Goal: Complete application form: Complete application form

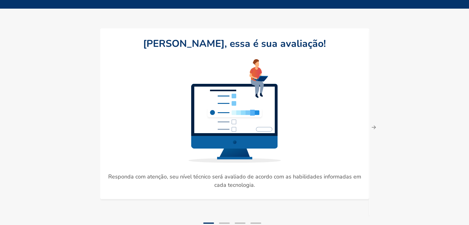
scroll to position [65, 0]
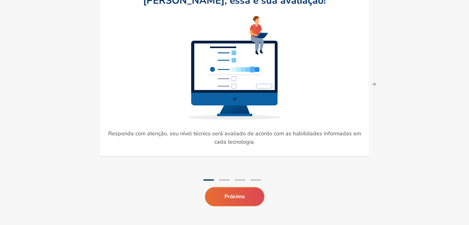
click at [236, 200] on button "Próximo" at bounding box center [235, 196] width 60 height 19
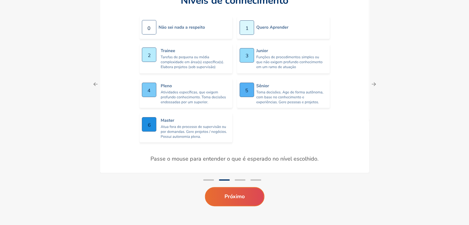
click at [234, 196] on button "Próximo" at bounding box center [235, 196] width 60 height 19
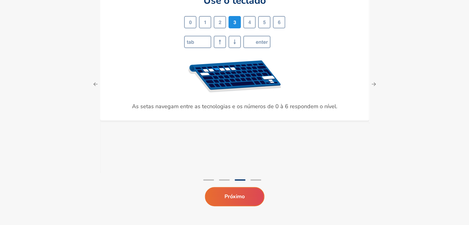
click at [236, 195] on button "Próximo" at bounding box center [235, 196] width 60 height 19
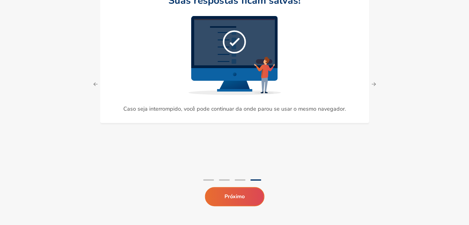
scroll to position [65, 0]
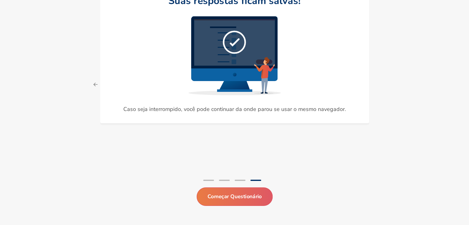
click at [244, 192] on button "Começar Questionário" at bounding box center [234, 196] width 76 height 19
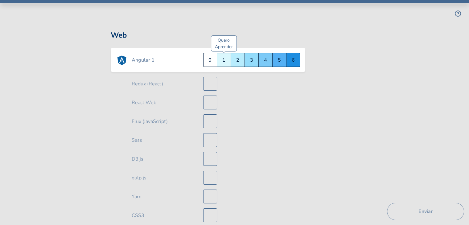
click at [224, 60] on div "Quero Aprender 1" at bounding box center [224, 60] width 14 height 14
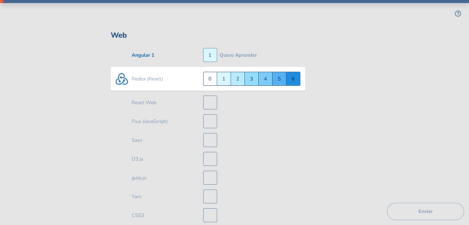
click at [251, 80] on div "Júnior 3" at bounding box center [252, 79] width 14 height 14
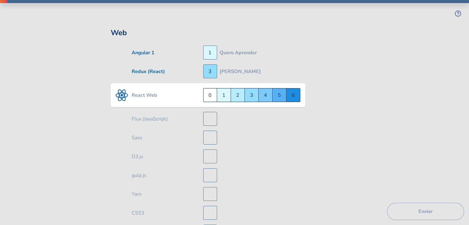
scroll to position [3, 0]
click at [265, 97] on div "Pleno 4" at bounding box center [266, 95] width 14 height 14
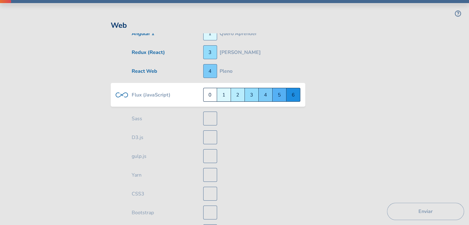
scroll to position [22, 0]
click at [207, 93] on div "Não sei nada a respeito 0" at bounding box center [210, 95] width 14 height 14
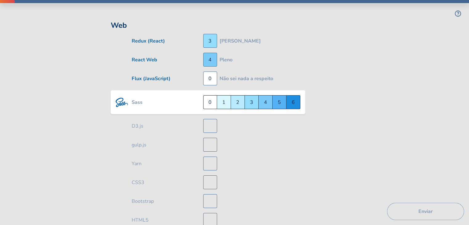
scroll to position [41, 0]
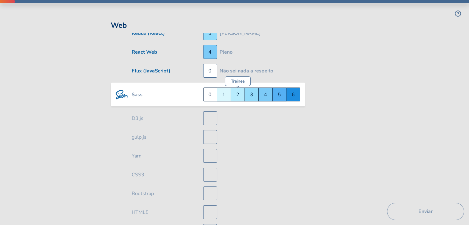
click at [239, 96] on div "Trainee 2" at bounding box center [238, 95] width 14 height 14
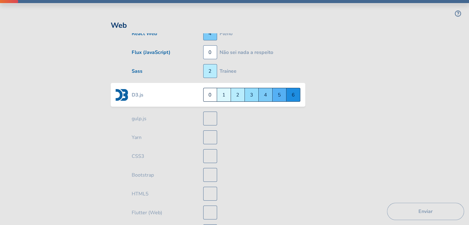
scroll to position [59, 0]
click at [214, 97] on div "Não sei nada a respeito 0" at bounding box center [210, 95] width 14 height 14
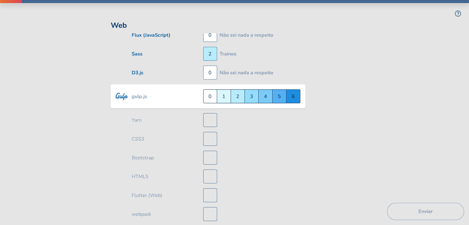
scroll to position [78, 0]
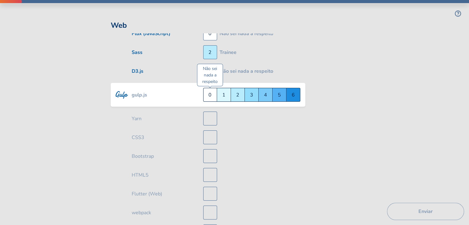
click at [206, 95] on div "Não sei nada a respeito 0" at bounding box center [210, 95] width 14 height 14
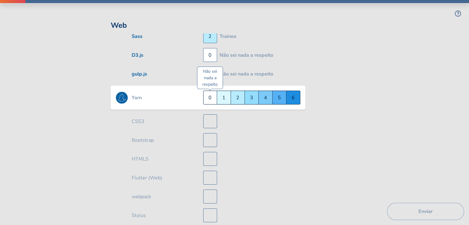
scroll to position [97, 0]
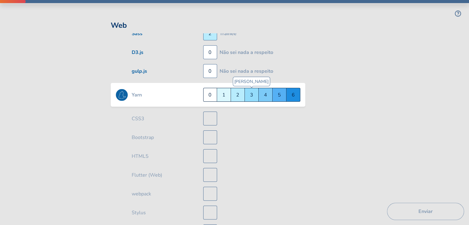
click at [251, 97] on div "Júnior 3" at bounding box center [252, 95] width 14 height 14
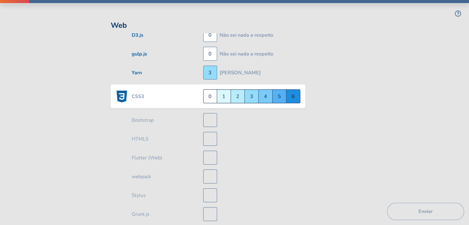
scroll to position [116, 0]
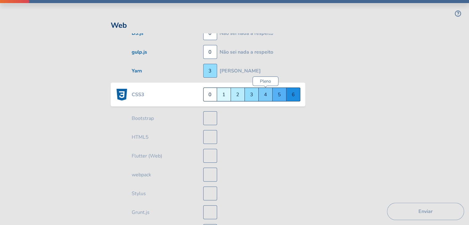
click at [262, 95] on div "Pleno 4" at bounding box center [266, 95] width 14 height 14
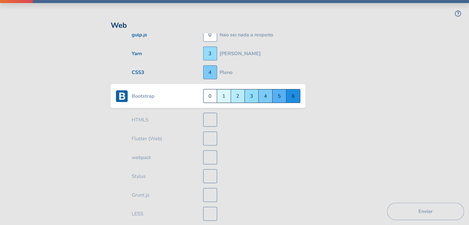
scroll to position [134, 0]
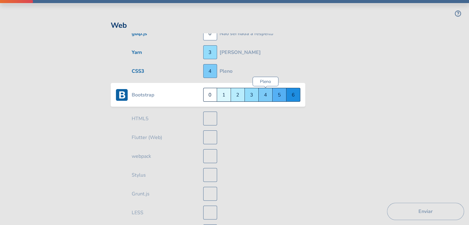
click at [264, 96] on div "Pleno 4" at bounding box center [266, 95] width 14 height 14
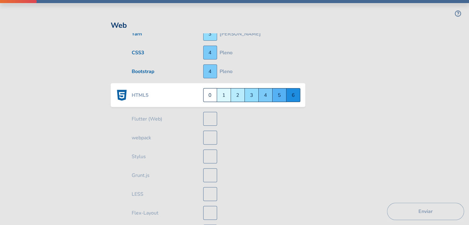
scroll to position [153, 0]
click at [266, 95] on div "Pleno 4" at bounding box center [266, 95] width 14 height 14
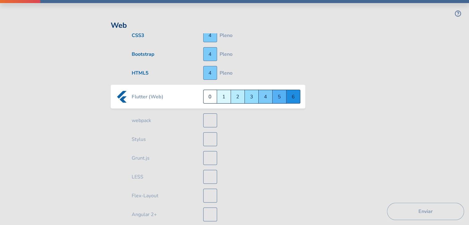
scroll to position [172, 0]
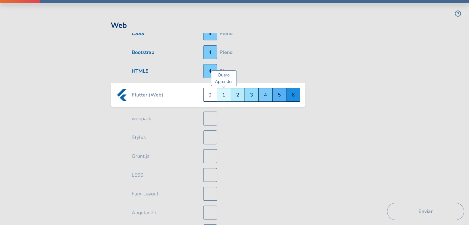
click at [226, 92] on div "Quero Aprender 1" at bounding box center [224, 95] width 14 height 14
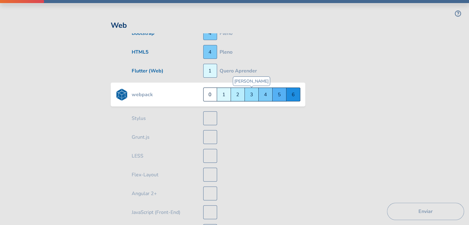
click at [253, 96] on div "Júnior 3" at bounding box center [252, 95] width 14 height 14
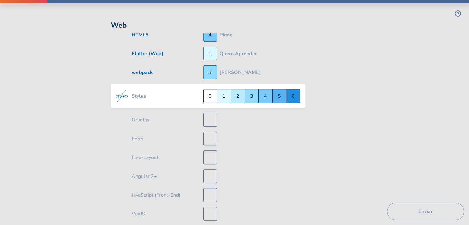
scroll to position [210, 0]
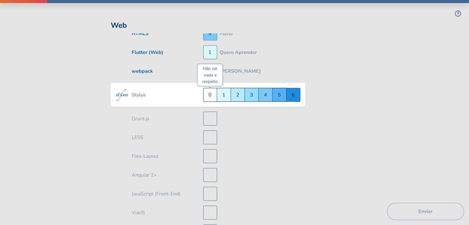
click at [212, 95] on div "Não sei nada a respeito 0" at bounding box center [210, 95] width 14 height 14
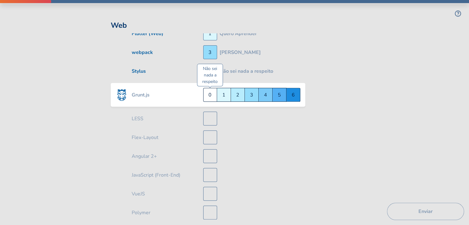
click at [210, 96] on div "Não sei nada a respeito 0" at bounding box center [210, 95] width 14 height 14
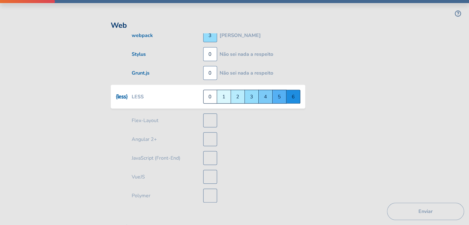
scroll to position [247, 0]
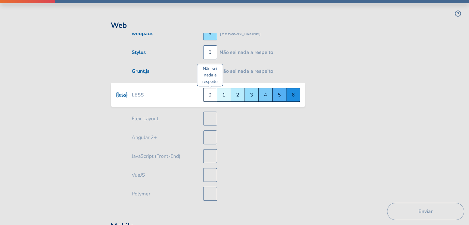
click at [212, 93] on div "Não sei nada a respeito 0" at bounding box center [210, 95] width 14 height 14
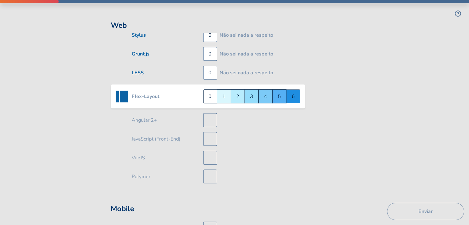
scroll to position [266, 0]
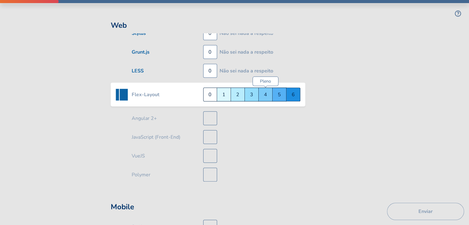
click at [266, 94] on div "Pleno 4" at bounding box center [266, 95] width 14 height 14
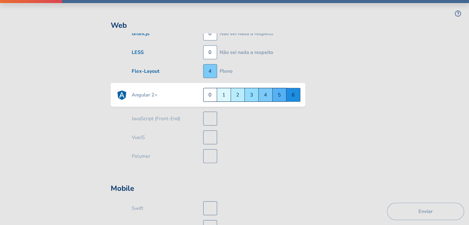
scroll to position [285, 0]
click at [225, 98] on div "Quero Aprender 1" at bounding box center [224, 95] width 14 height 14
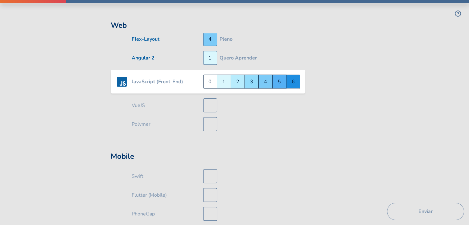
scroll to position [308, 0]
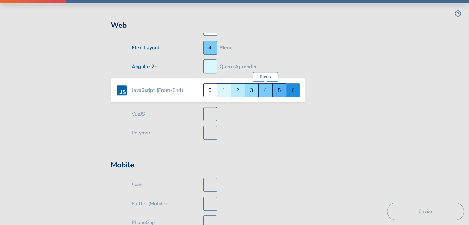
click at [263, 91] on div "Pleno 4" at bounding box center [266, 90] width 14 height 14
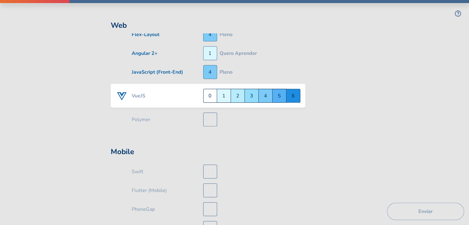
scroll to position [323, 0]
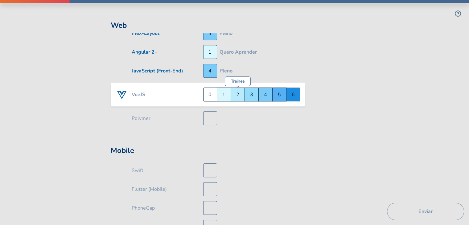
click at [239, 95] on div "Trainee 2" at bounding box center [238, 95] width 14 height 14
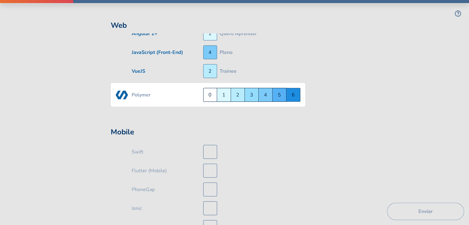
scroll to position [342, 0]
click at [208, 95] on div "Não sei nada a respeito 0" at bounding box center [210, 95] width 14 height 14
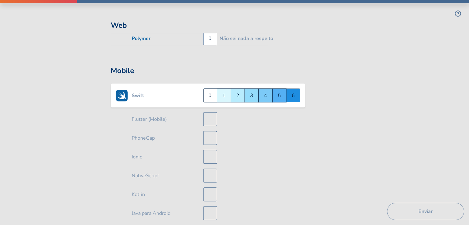
scroll to position [393, 0]
click at [208, 97] on div "Não sei nada a respeito 0" at bounding box center [210, 95] width 14 height 14
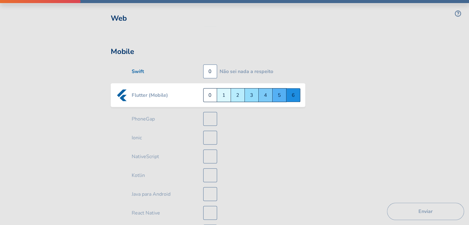
scroll to position [412, 0]
click at [227, 91] on div "Quero Aprender 1" at bounding box center [224, 95] width 14 height 14
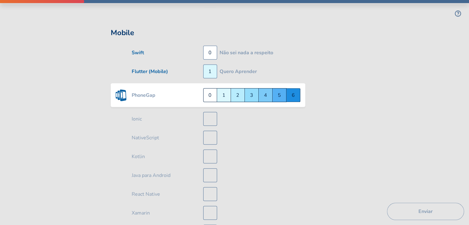
scroll to position [431, 0]
click at [209, 98] on div "Não sei nada a respeito 0" at bounding box center [210, 95] width 14 height 14
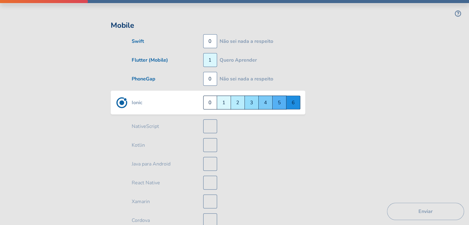
scroll to position [450, 0]
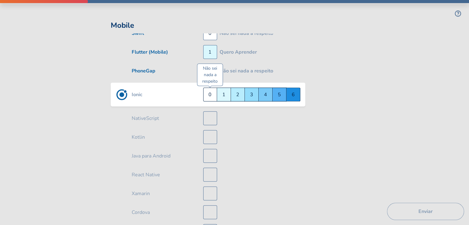
click at [212, 93] on div "Não sei nada a respeito 0" at bounding box center [210, 95] width 14 height 14
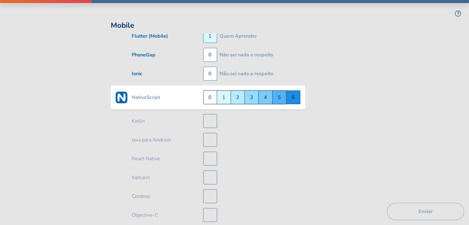
scroll to position [469, 0]
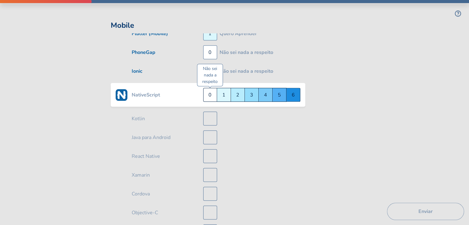
click at [209, 98] on div "Não sei nada a respeito 0" at bounding box center [210, 95] width 14 height 14
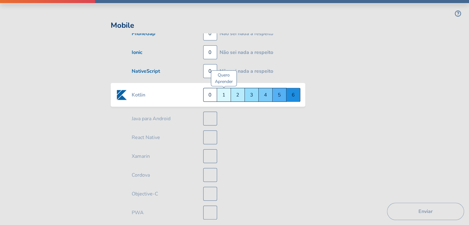
click at [221, 97] on div "Quero Aprender 1" at bounding box center [224, 95] width 14 height 14
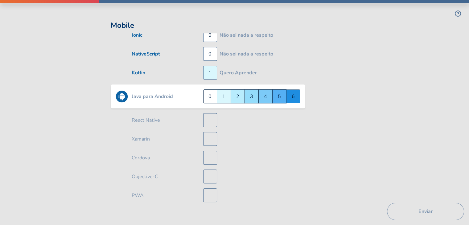
scroll to position [506, 0]
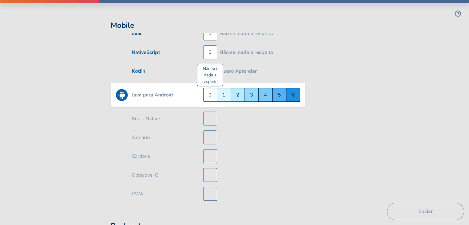
click at [210, 92] on div "Não sei nada a respeito 0" at bounding box center [210, 95] width 14 height 14
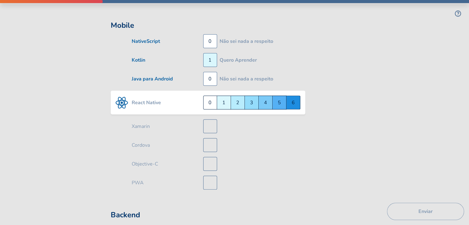
scroll to position [525, 0]
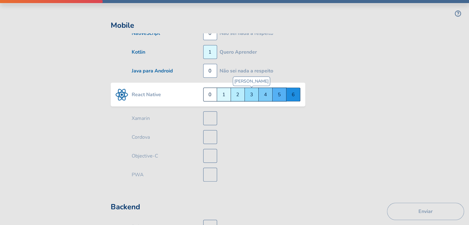
click at [253, 96] on div "Júnior 3" at bounding box center [252, 95] width 14 height 14
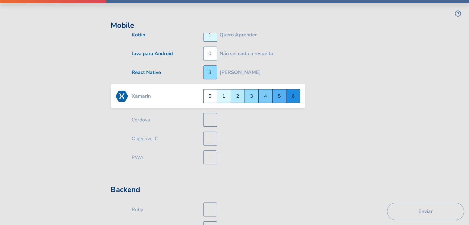
scroll to position [544, 0]
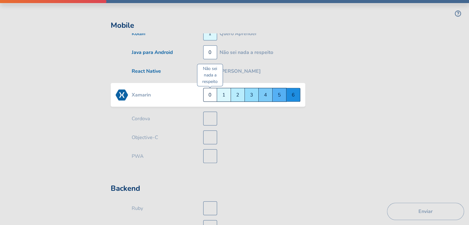
click at [210, 95] on div "Não sei nada a respeito 0" at bounding box center [210, 95] width 14 height 14
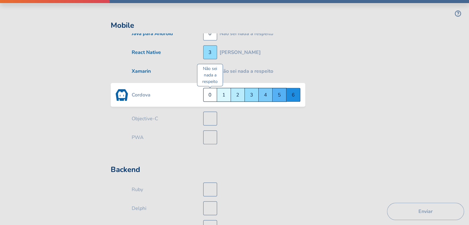
click at [210, 97] on div "Não sei nada a respeito 0" at bounding box center [210, 95] width 14 height 14
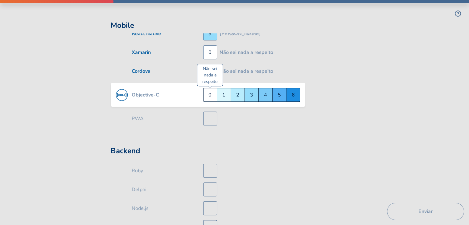
click at [209, 98] on div "Não sei nada a respeito 0" at bounding box center [210, 95] width 14 height 14
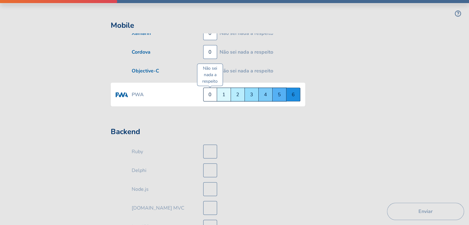
click at [210, 94] on div "Não sei nada a respeito 0" at bounding box center [210, 95] width 14 height 14
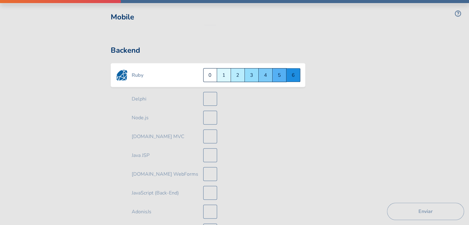
scroll to position [683, 0]
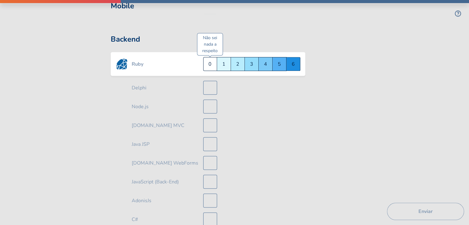
click at [210, 67] on div "Não sei nada a respeito 0" at bounding box center [210, 64] width 14 height 14
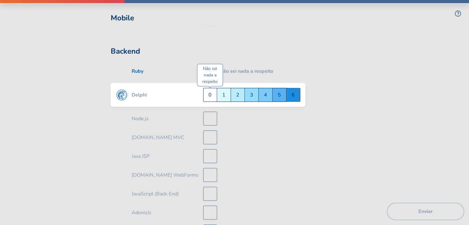
click at [208, 93] on div "Não sei nada a respeito 0" at bounding box center [210, 95] width 14 height 14
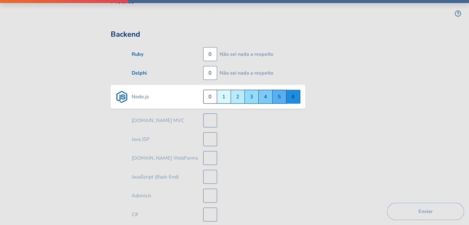
scroll to position [690, 0]
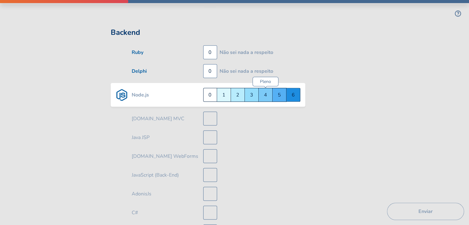
click at [265, 95] on div "Pleno 4" at bounding box center [266, 95] width 14 height 14
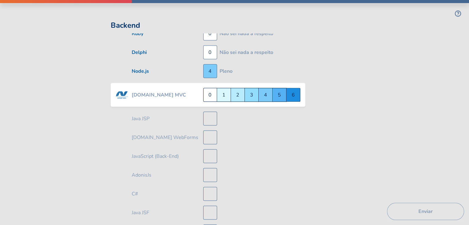
scroll to position [709, 0]
click at [208, 93] on div "Não sei nada a respeito 0" at bounding box center [210, 95] width 14 height 14
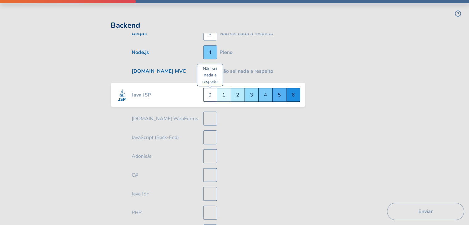
click at [208, 93] on div "Não sei nada a respeito 0" at bounding box center [210, 95] width 14 height 14
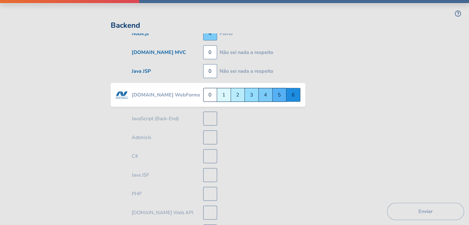
click at [208, 93] on div "Não sei nada a respeito 0" at bounding box center [210, 95] width 14 height 14
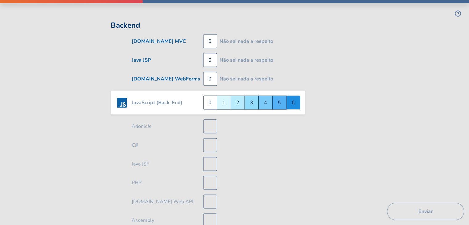
scroll to position [765, 0]
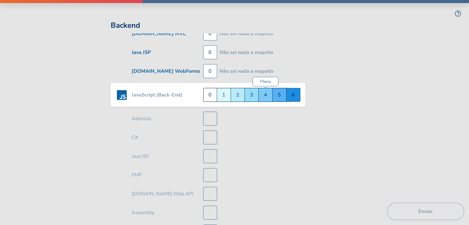
click at [266, 93] on div "Pleno 4" at bounding box center [266, 95] width 14 height 14
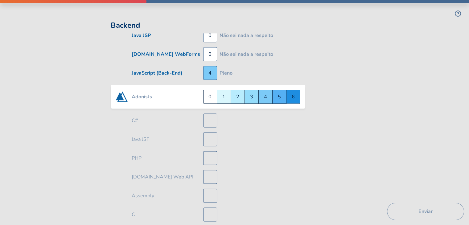
scroll to position [784, 0]
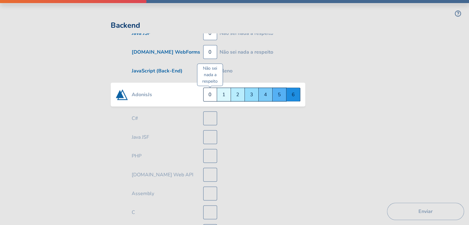
click at [208, 96] on div "Não sei nada a respeito 0" at bounding box center [210, 95] width 14 height 14
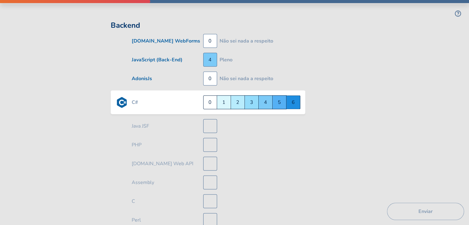
scroll to position [803, 0]
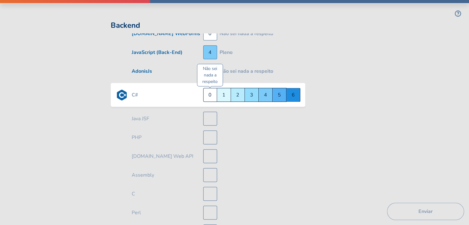
click at [213, 95] on div "Não sei nada a respeito 0" at bounding box center [210, 95] width 14 height 14
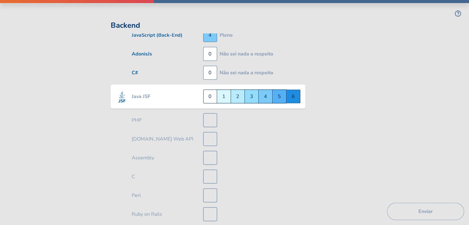
scroll to position [822, 0]
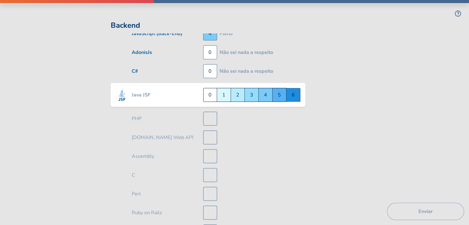
click at [213, 95] on div "Não sei nada a respeito 0" at bounding box center [210, 95] width 14 height 14
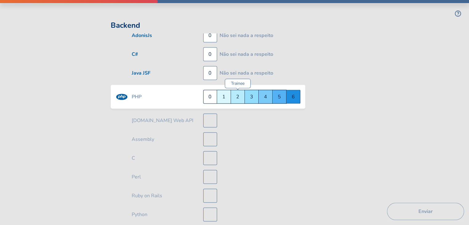
scroll to position [841, 0]
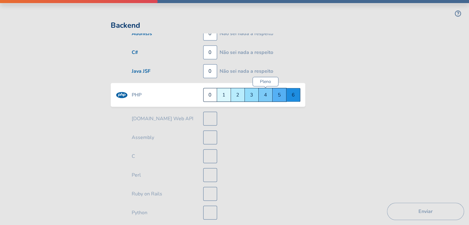
click at [261, 93] on div "Pleno 4" at bounding box center [266, 95] width 14 height 14
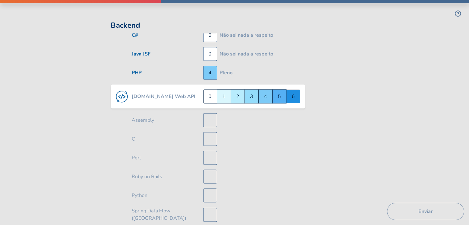
scroll to position [860, 0]
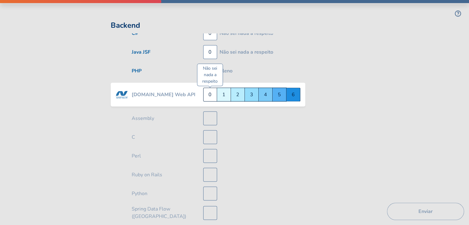
click at [210, 95] on div "Não sei nada a respeito 0" at bounding box center [210, 95] width 14 height 14
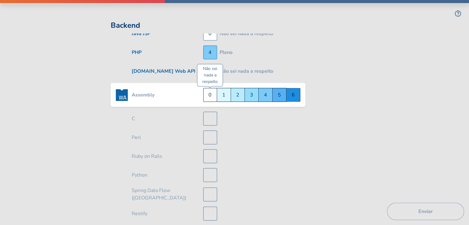
click at [211, 96] on div "Não sei nada a respeito 0" at bounding box center [210, 95] width 14 height 14
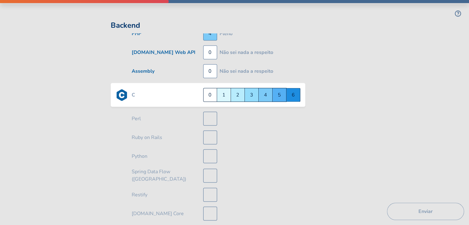
click at [211, 96] on div "Não sei nada a respeito 0" at bounding box center [210, 95] width 14 height 14
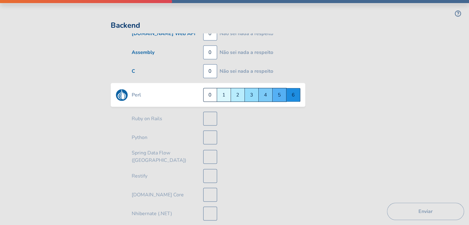
click at [211, 96] on div "Não sei nada a respeito 0" at bounding box center [210, 95] width 14 height 14
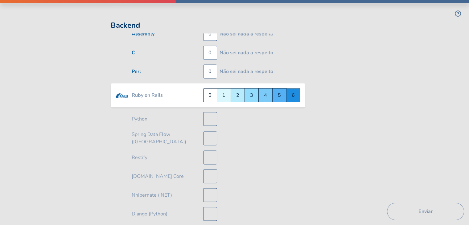
scroll to position [935, 0]
click at [212, 94] on div "Não sei nada a respeito 0" at bounding box center [210, 95] width 14 height 14
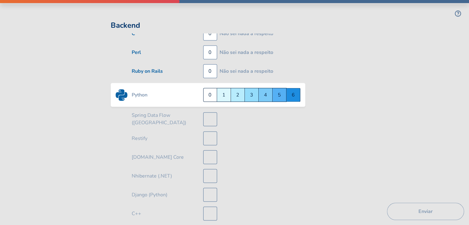
scroll to position [953, 0]
click at [225, 93] on div "Quero Aprender 1" at bounding box center [224, 95] width 14 height 14
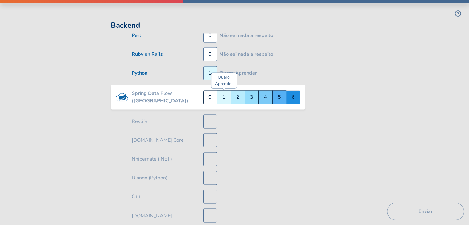
scroll to position [972, 0]
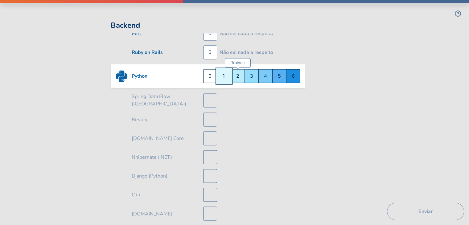
click at [236, 75] on div "Trainee 2" at bounding box center [238, 76] width 14 height 14
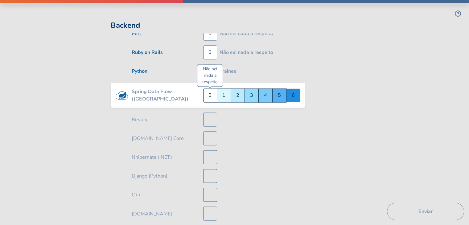
click at [211, 94] on div "Não sei nada a respeito 0" at bounding box center [210, 95] width 14 height 14
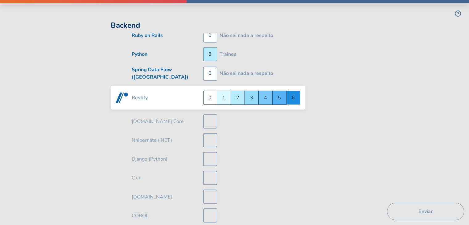
scroll to position [991, 0]
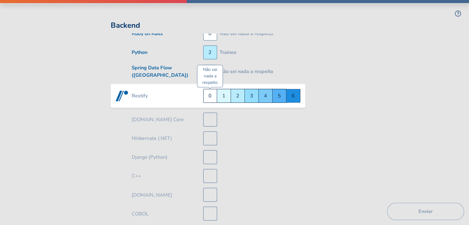
click at [211, 94] on div "Não sei nada a respeito 0" at bounding box center [210, 96] width 14 height 14
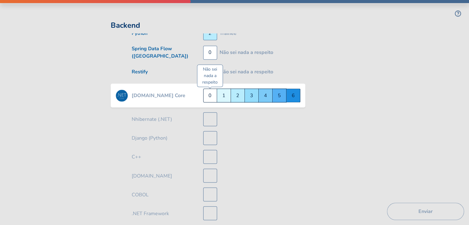
click at [212, 96] on div "Não sei nada a respeito 0" at bounding box center [210, 95] width 14 height 14
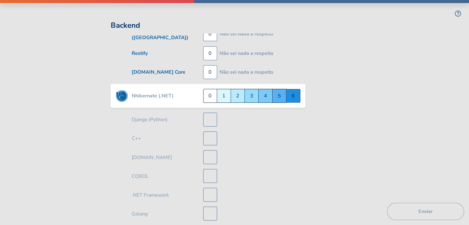
click at [212, 96] on div "Não sei nada a respeito 0" at bounding box center [210, 96] width 14 height 14
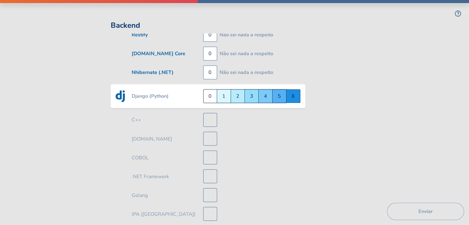
scroll to position [1047, 0]
click at [210, 96] on div "Não sei nada a respeito 0" at bounding box center [210, 96] width 14 height 14
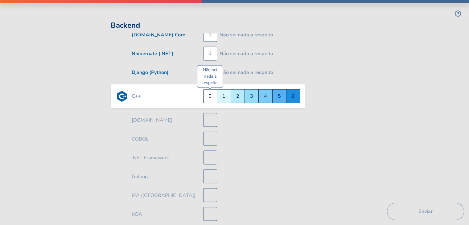
scroll to position [1066, 0]
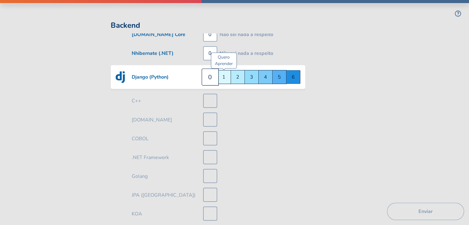
click at [225, 76] on div "Quero Aprender 1" at bounding box center [224, 77] width 14 height 14
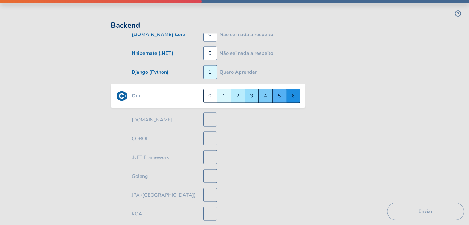
scroll to position [1067, 0]
click at [212, 97] on div "Não sei nada a respeito 0" at bounding box center [210, 95] width 14 height 14
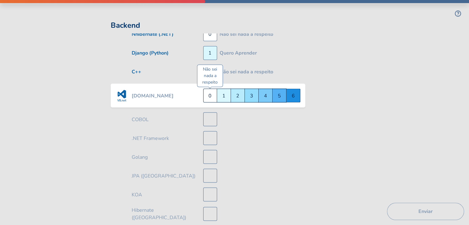
click at [211, 95] on div "Não sei nada a respeito 0" at bounding box center [210, 95] width 14 height 14
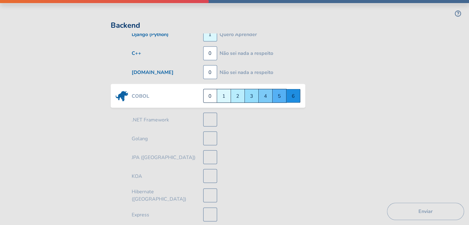
click at [211, 95] on div "Não sei nada a respeito 0" at bounding box center [210, 96] width 14 height 14
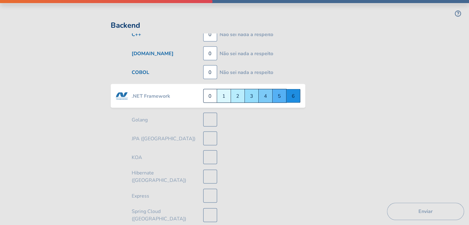
click at [211, 94] on div "Não sei nada a respeito 0" at bounding box center [210, 96] width 14 height 14
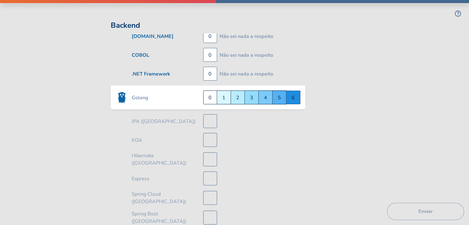
scroll to position [1141, 0]
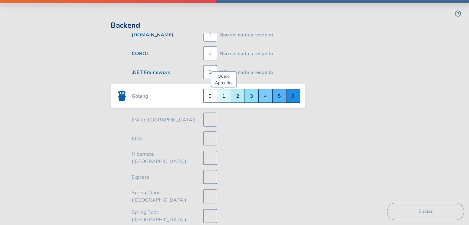
click at [221, 92] on div "Quero Aprender 1" at bounding box center [224, 96] width 14 height 14
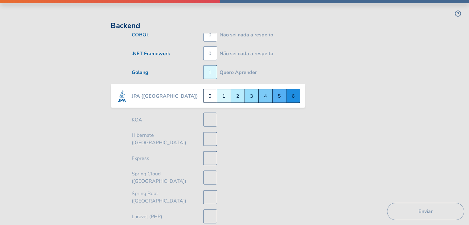
scroll to position [1161, 0]
click at [223, 93] on div "Quero Aprender 1" at bounding box center [224, 95] width 14 height 14
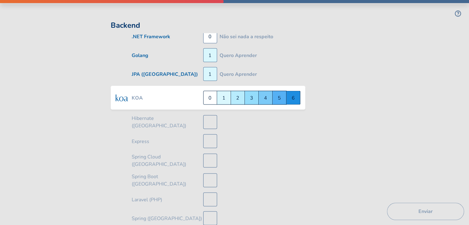
scroll to position [1179, 0]
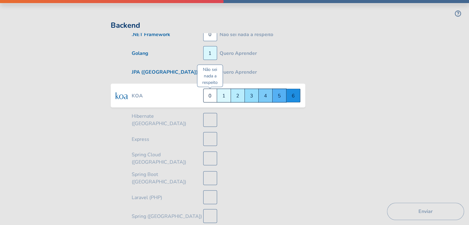
click at [208, 97] on div "Não sei nada a respeito 0" at bounding box center [210, 96] width 14 height 14
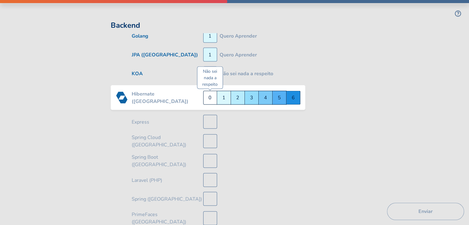
scroll to position [1198, 0]
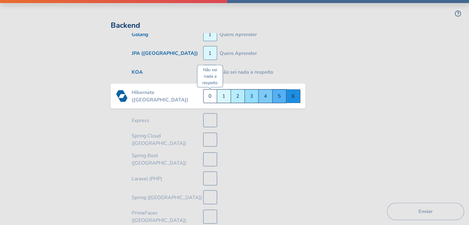
click at [209, 95] on div "Não sei nada a respeito 0" at bounding box center [210, 96] width 14 height 14
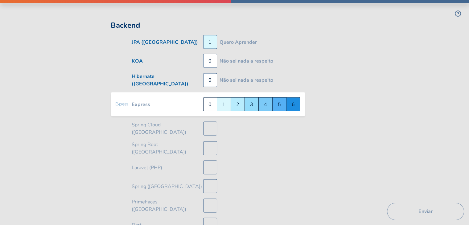
scroll to position [1217, 0]
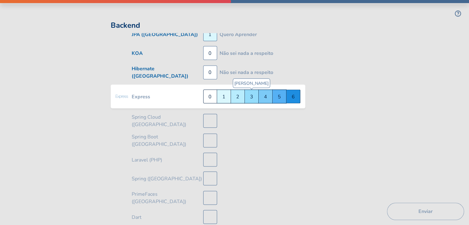
click at [253, 94] on div "Júnior 3" at bounding box center [252, 97] width 14 height 14
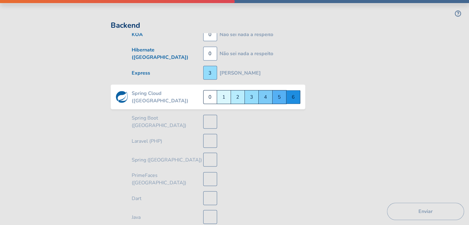
scroll to position [1236, 0]
click at [210, 90] on div "Não sei nada a respeito 0" at bounding box center [210, 97] width 14 height 14
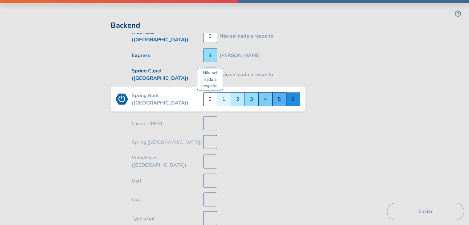
scroll to position [1254, 0]
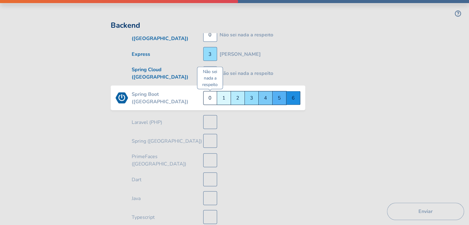
click at [208, 95] on div "Não sei nada a respeito 0" at bounding box center [210, 98] width 14 height 14
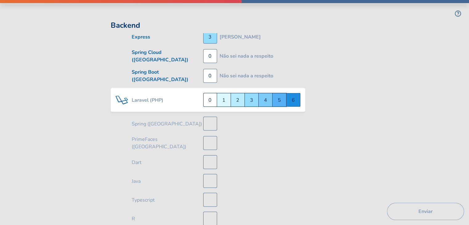
scroll to position [1273, 0]
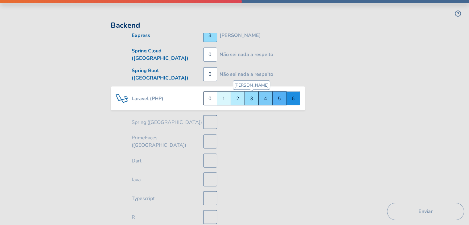
drag, startPoint x: 249, startPoint y: 97, endPoint x: 241, endPoint y: 105, distance: 12.0
click at [249, 97] on div "Júnior 3" at bounding box center [252, 99] width 14 height 14
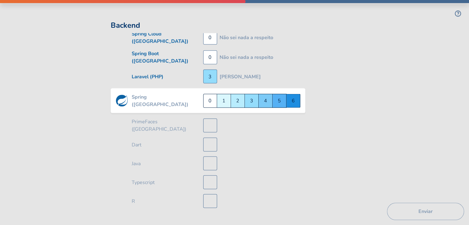
scroll to position [1292, 0]
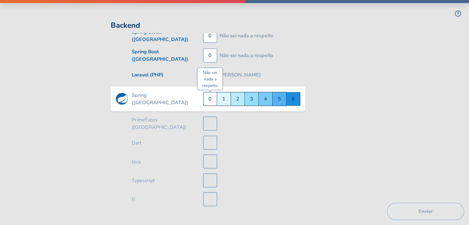
click at [209, 93] on div "Não sei nada a respeito 0" at bounding box center [210, 99] width 14 height 14
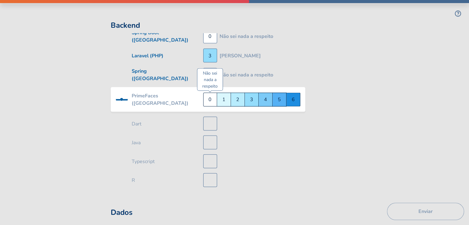
click at [209, 95] on div "Não sei nada a respeito 0" at bounding box center [210, 100] width 14 height 14
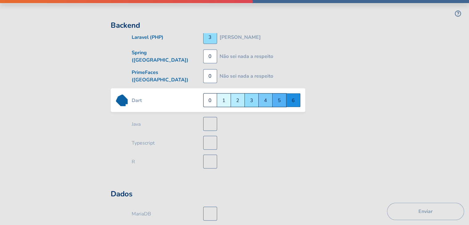
click at [209, 95] on div "Não sei nada a respeito 0" at bounding box center [210, 100] width 14 height 14
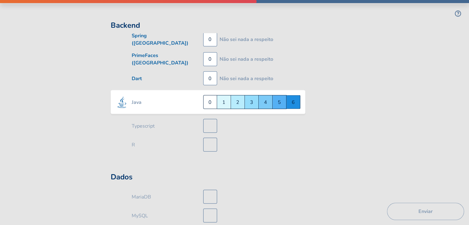
scroll to position [1348, 0]
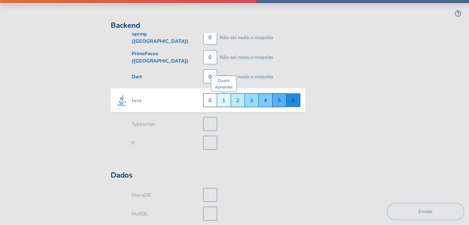
click at [226, 95] on div "Quero Aprender 1" at bounding box center [224, 100] width 14 height 14
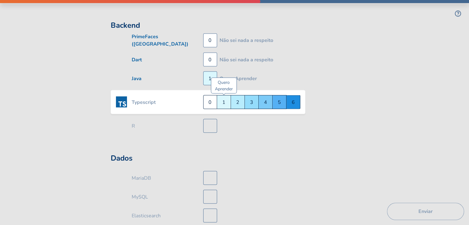
scroll to position [1367, 0]
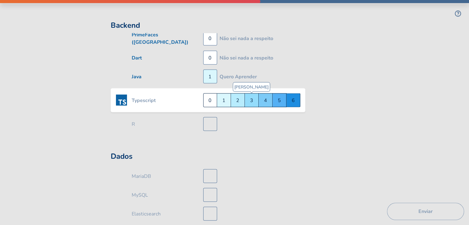
click at [251, 94] on div "Júnior 3" at bounding box center [252, 100] width 14 height 14
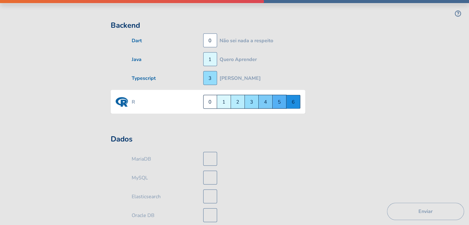
scroll to position [1386, 0]
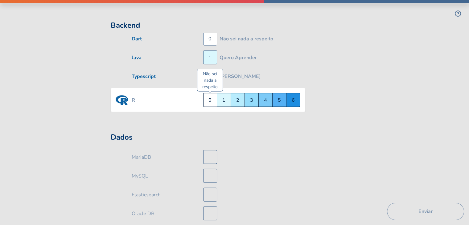
click at [215, 93] on div "Não sei nada a respeito 0" at bounding box center [210, 100] width 14 height 14
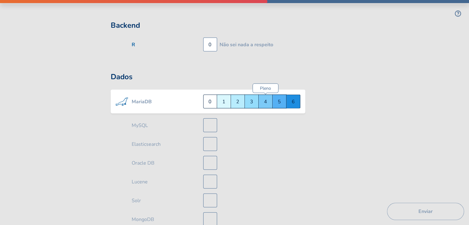
scroll to position [1438, 0]
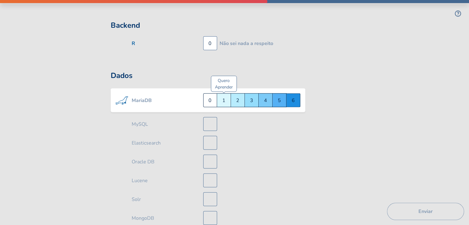
click at [222, 94] on div "Quero Aprender 1" at bounding box center [224, 100] width 14 height 14
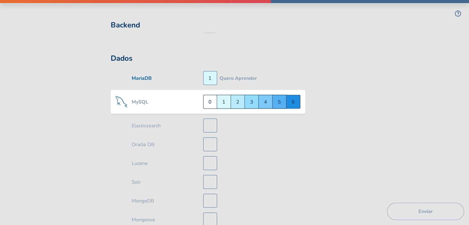
scroll to position [1457, 0]
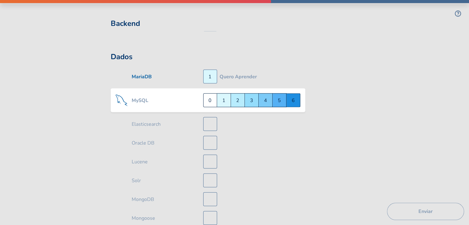
drag, startPoint x: 263, startPoint y: 95, endPoint x: 258, endPoint y: 101, distance: 7.0
click at [261, 94] on div "Pleno 4" at bounding box center [266, 100] width 14 height 14
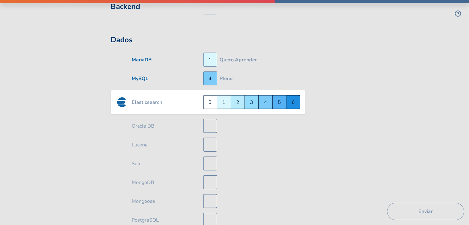
scroll to position [1476, 0]
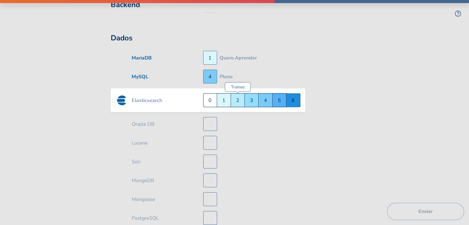
click at [235, 94] on div "Trainee 2" at bounding box center [238, 100] width 14 height 14
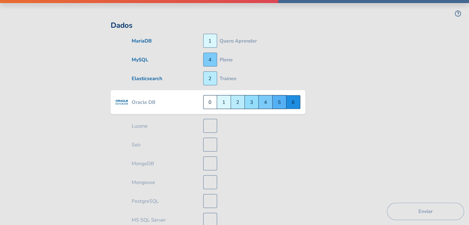
scroll to position [1495, 0]
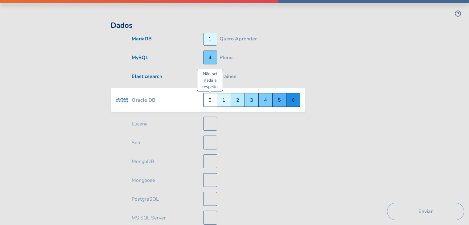
click at [210, 94] on div "Não sei nada a respeito 0" at bounding box center [210, 100] width 14 height 14
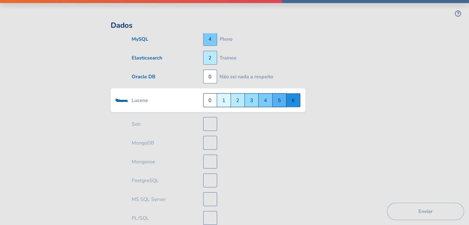
click at [210, 94] on div "Não sei nada a respeito 0" at bounding box center [210, 100] width 14 height 14
click at [209, 94] on div "Não sei nada a respeito 0" at bounding box center [210, 100] width 14 height 14
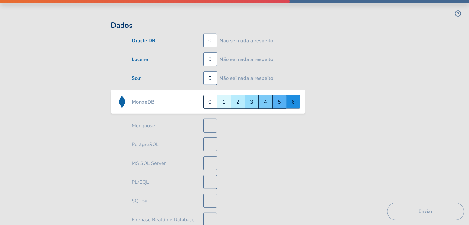
scroll to position [1551, 0]
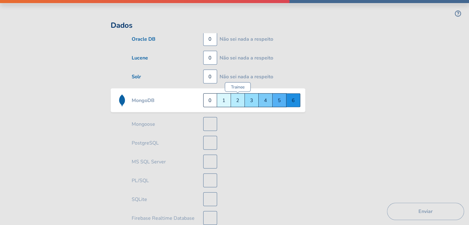
click at [238, 93] on div "Trainee 2" at bounding box center [238, 100] width 14 height 14
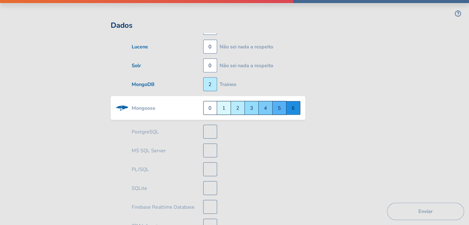
scroll to position [1570, 0]
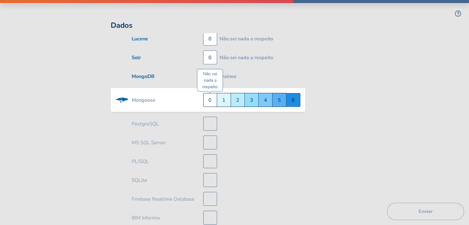
click at [208, 93] on div "Não sei nada a respeito 0" at bounding box center [210, 100] width 14 height 14
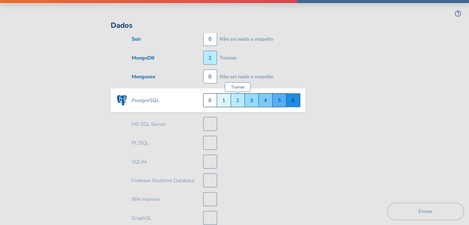
scroll to position [1589, 0]
click at [249, 97] on div "Júnior 3" at bounding box center [252, 100] width 14 height 14
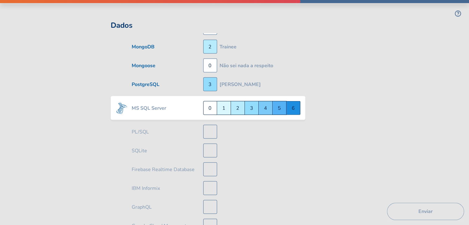
scroll to position [1607, 0]
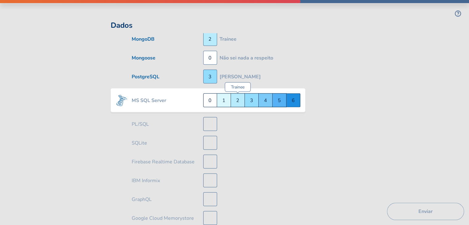
click at [236, 95] on div "Trainee 2" at bounding box center [238, 100] width 14 height 14
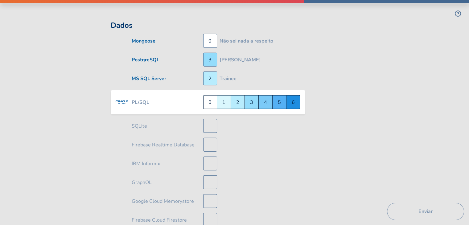
scroll to position [1626, 0]
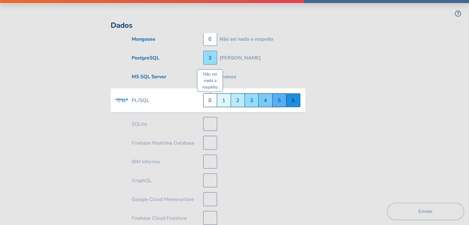
click at [212, 95] on div "Não sei nada a respeito 0" at bounding box center [210, 100] width 14 height 14
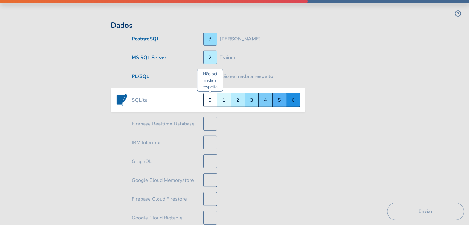
click at [211, 95] on div "Não sei nada a respeito 0" at bounding box center [210, 100] width 14 height 14
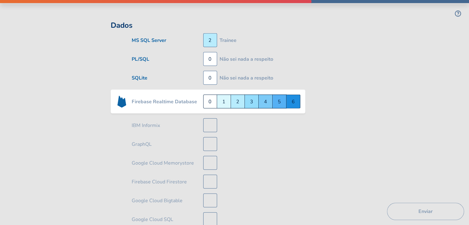
scroll to position [1664, 0]
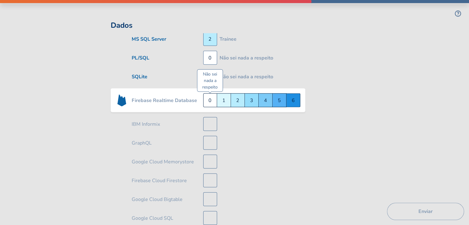
click at [210, 93] on div "Não sei nada a respeito 0" at bounding box center [210, 100] width 14 height 14
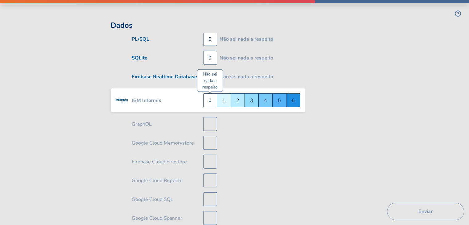
click at [207, 97] on div "Não sei nada a respeito 0" at bounding box center [210, 100] width 14 height 14
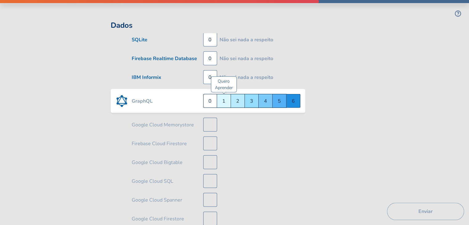
scroll to position [1701, 0]
click at [249, 95] on div "Júnior 3" at bounding box center [252, 100] width 14 height 14
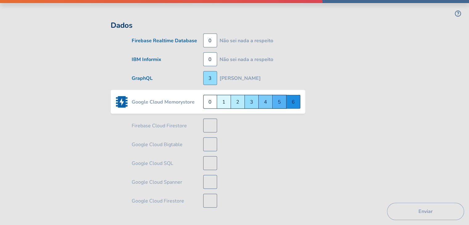
scroll to position [1721, 0]
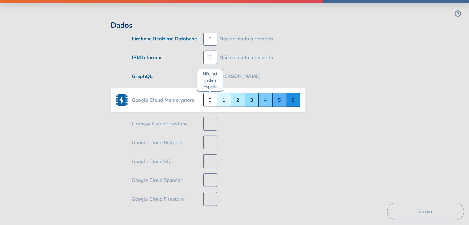
click at [210, 97] on div "Não sei nada a respeito 0" at bounding box center [210, 100] width 14 height 14
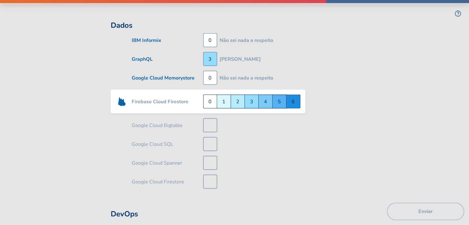
scroll to position [1739, 0]
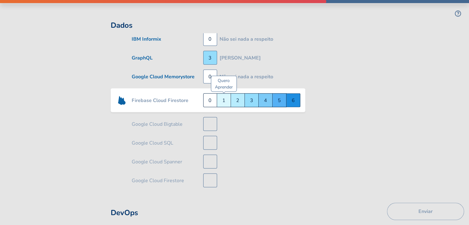
click at [224, 94] on div "Quero Aprender 1" at bounding box center [224, 100] width 14 height 14
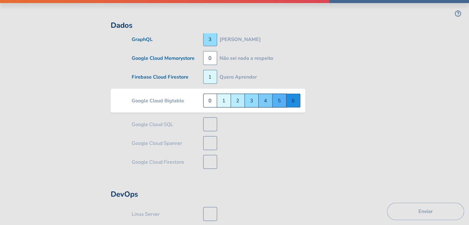
scroll to position [1758, 0]
click at [210, 94] on div "Não sei nada a respeito 0" at bounding box center [210, 100] width 14 height 14
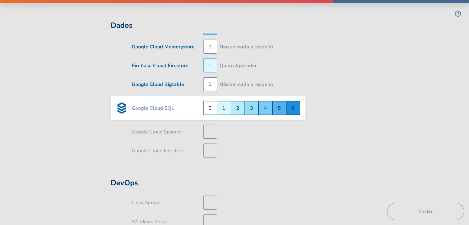
scroll to position [1777, 0]
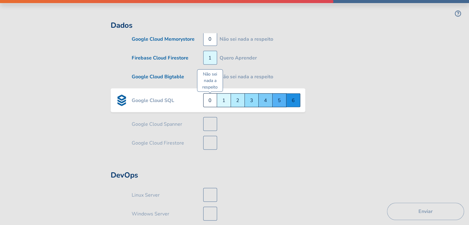
click at [211, 94] on div "Não sei nada a respeito 0" at bounding box center [210, 100] width 14 height 14
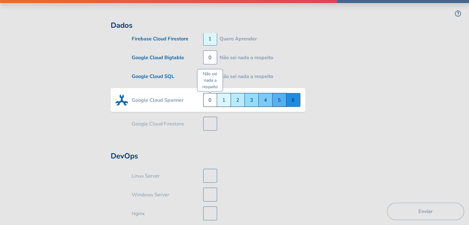
click at [211, 97] on div "Não sei nada a respeito 0" at bounding box center [210, 100] width 14 height 14
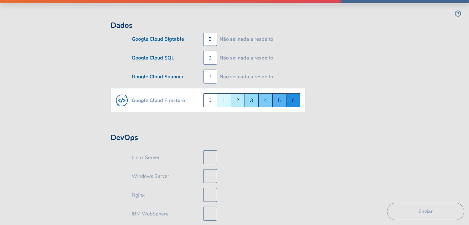
click at [211, 97] on div "Não sei nada a respeito 0" at bounding box center [210, 100] width 14 height 14
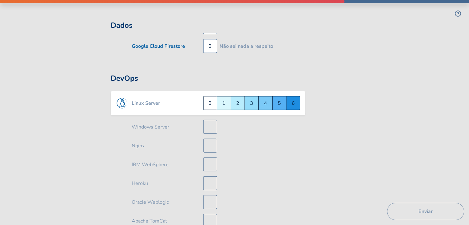
scroll to position [1866, 0]
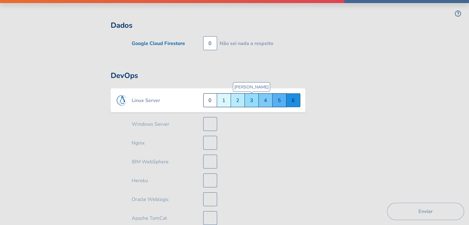
click at [248, 94] on div "Júnior 3" at bounding box center [252, 100] width 14 height 14
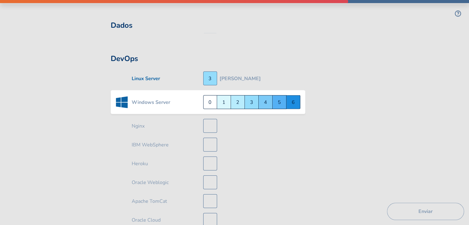
scroll to position [1885, 0]
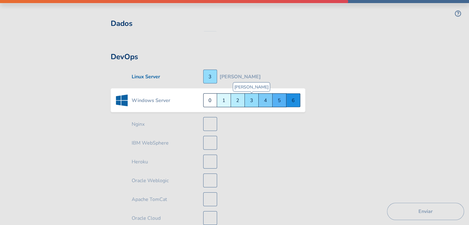
click at [249, 95] on div "Júnior 3" at bounding box center [252, 100] width 14 height 14
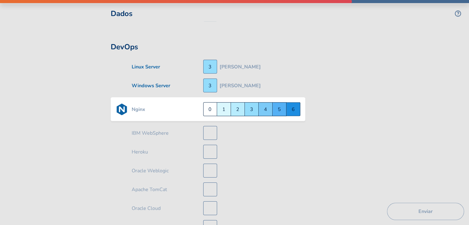
scroll to position [1904, 0]
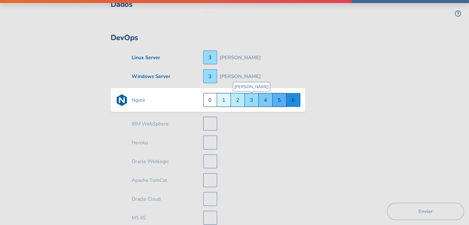
click at [250, 94] on div "Júnior 3" at bounding box center [252, 100] width 14 height 14
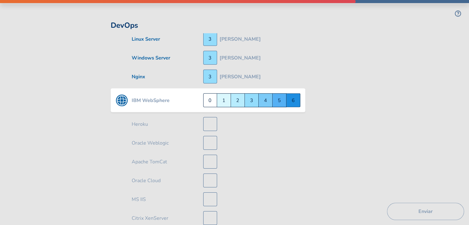
scroll to position [1923, 0]
click at [209, 97] on div "Não sei nada a respeito 0" at bounding box center [210, 100] width 14 height 14
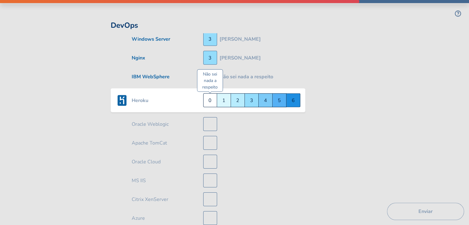
click at [210, 97] on div "Não sei nada a respeito 0" at bounding box center [210, 100] width 14 height 14
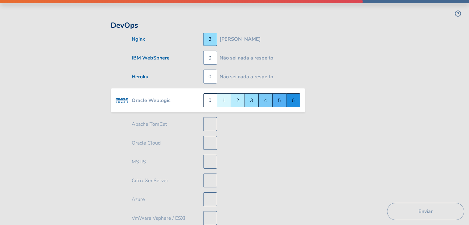
click at [210, 97] on div "Não sei nada a respeito 0" at bounding box center [210, 100] width 14 height 14
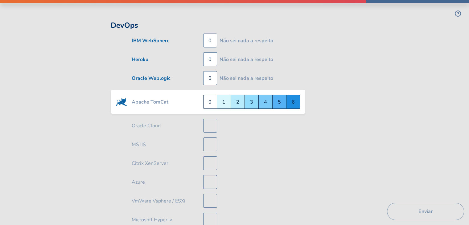
scroll to position [1980, 0]
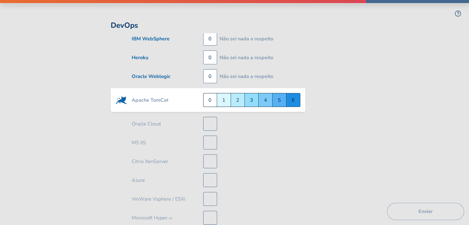
click at [210, 97] on div "Não sei nada a respeito 0" at bounding box center [210, 100] width 14 height 14
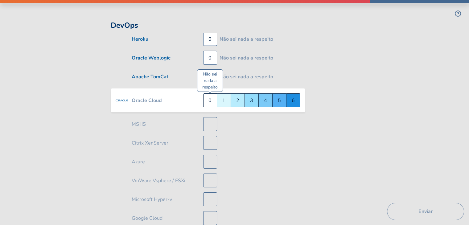
click at [211, 97] on div "Não sei nada a respeito 0" at bounding box center [210, 100] width 14 height 14
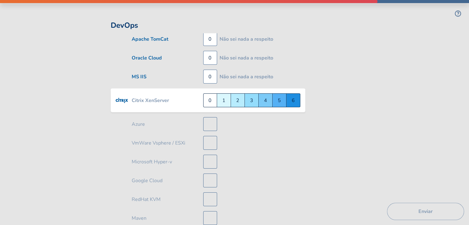
click at [211, 97] on div "Não sei nada a respeito 0" at bounding box center [210, 100] width 14 height 14
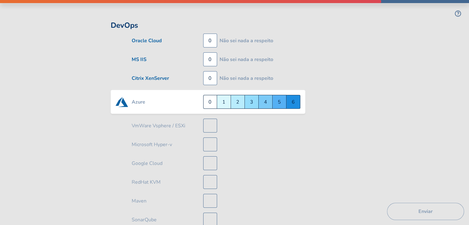
scroll to position [2055, 0]
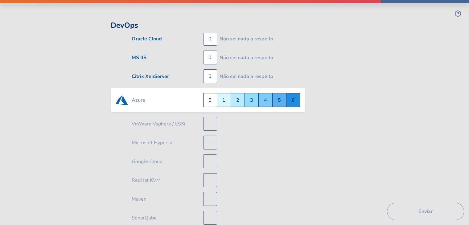
click at [211, 97] on div "Não sei nada a respeito 0" at bounding box center [210, 100] width 14 height 14
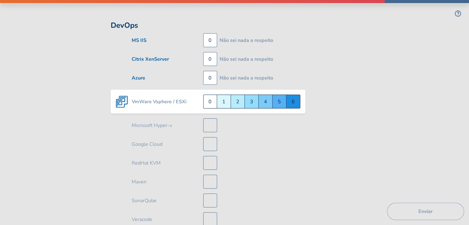
scroll to position [2073, 0]
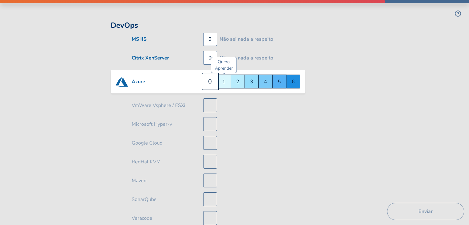
click at [226, 76] on div "Quero Aprender 1" at bounding box center [224, 82] width 14 height 14
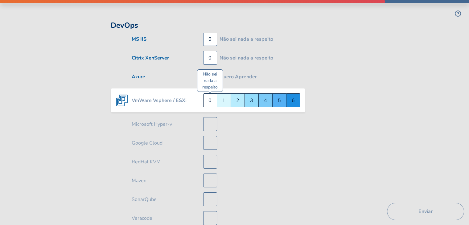
click at [214, 94] on div "Não sei nada a respeito 0" at bounding box center [210, 100] width 14 height 14
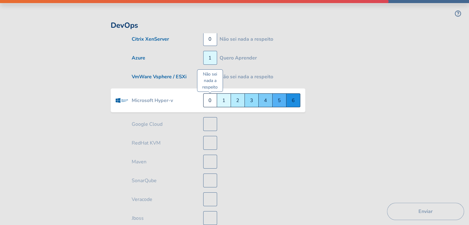
click at [214, 94] on div "Não sei nada a respeito 0" at bounding box center [210, 100] width 14 height 14
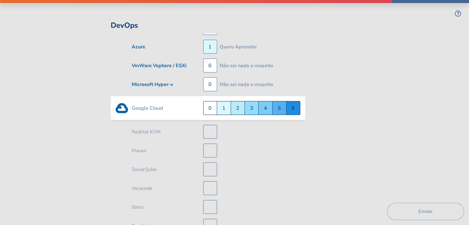
scroll to position [2111, 0]
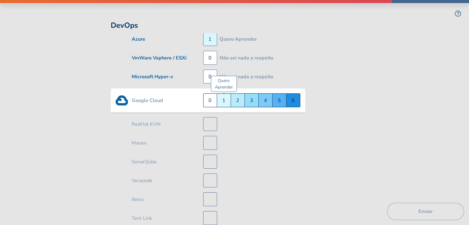
click at [224, 94] on div "Quero Aprender 1" at bounding box center [224, 100] width 14 height 14
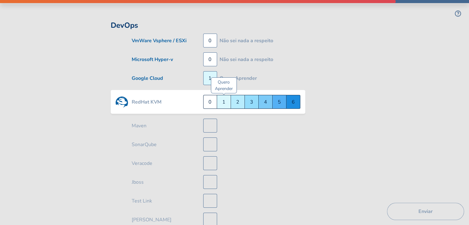
scroll to position [2130, 0]
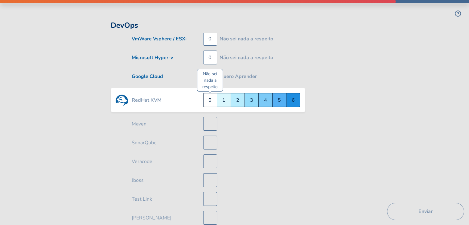
click at [212, 96] on div "Não sei nada a respeito 0" at bounding box center [210, 100] width 14 height 14
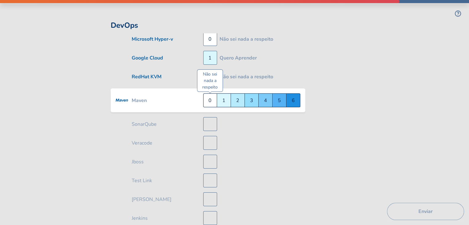
click at [211, 98] on div "Não sei nada a respeito 0" at bounding box center [210, 100] width 14 height 14
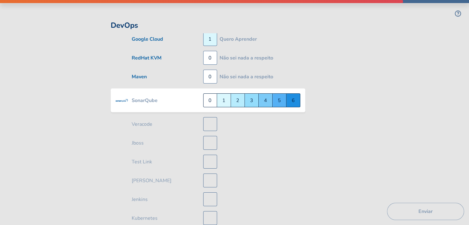
click at [211, 98] on div "Não sei nada a respeito 0" at bounding box center [210, 100] width 14 height 14
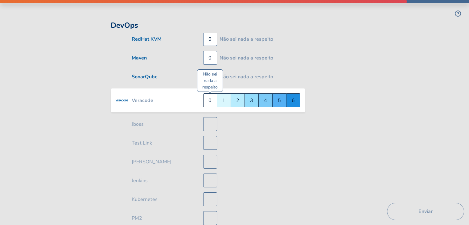
click at [211, 98] on div "Não sei nada a respeito 0" at bounding box center [210, 100] width 14 height 14
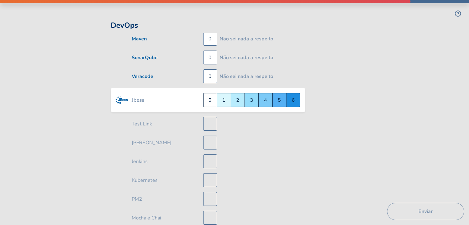
click at [211, 98] on div "Não sei nada a respeito 0" at bounding box center [210, 100] width 14 height 14
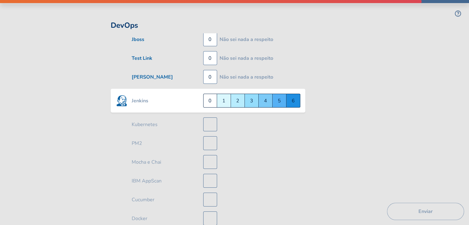
scroll to position [2261, 0]
click at [211, 98] on div "Não sei nada a respeito 0" at bounding box center [210, 100] width 14 height 14
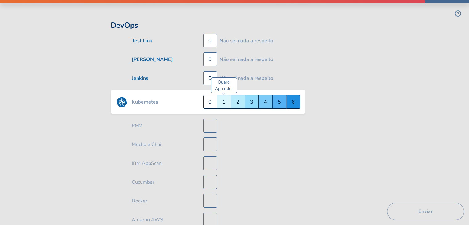
scroll to position [2281, 0]
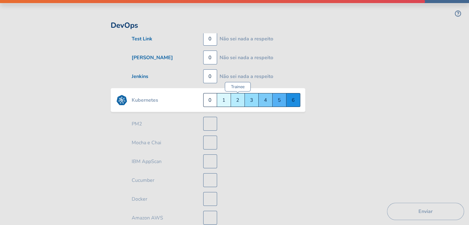
click at [233, 93] on div "Trainee 2" at bounding box center [238, 100] width 14 height 14
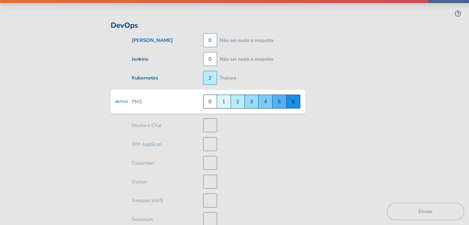
scroll to position [2299, 0]
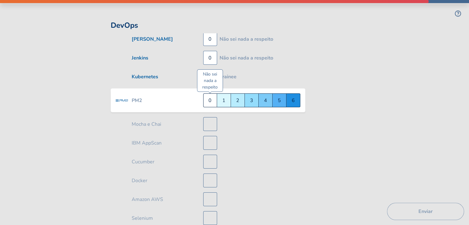
click at [208, 97] on div "Não sei nada a respeito 0" at bounding box center [210, 100] width 14 height 14
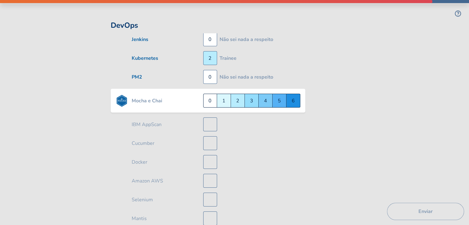
scroll to position [2318, 0]
click at [208, 97] on div "Não sei nada a respeito 0" at bounding box center [210, 100] width 14 height 14
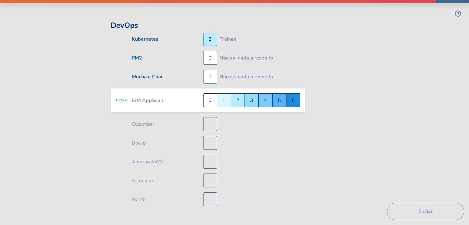
click at [208, 97] on div "Não sei nada a respeito 0" at bounding box center [210, 100] width 14 height 14
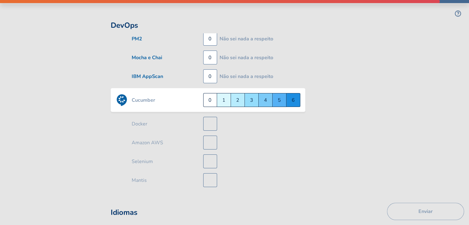
click at [208, 97] on div "Não sei nada a respeito 0" at bounding box center [210, 100] width 14 height 14
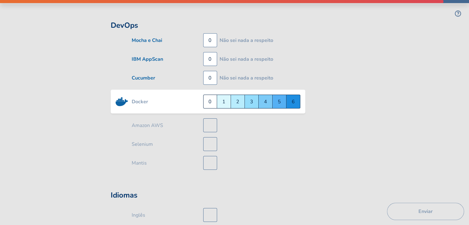
scroll to position [2374, 0]
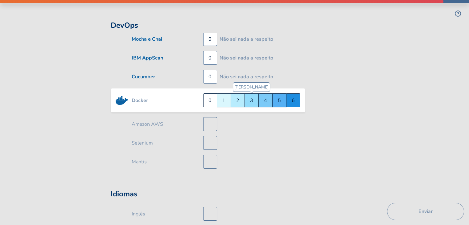
click at [251, 93] on div "Júnior 3" at bounding box center [252, 100] width 14 height 14
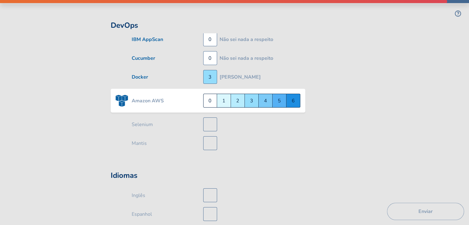
scroll to position [2393, 0]
click at [212, 95] on div "Não sei nada a respeito 0" at bounding box center [210, 100] width 14 height 14
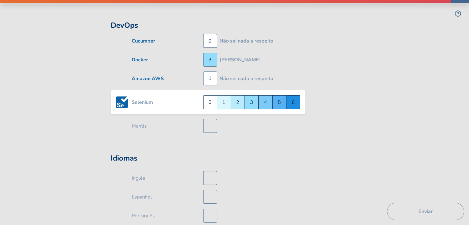
scroll to position [2412, 0]
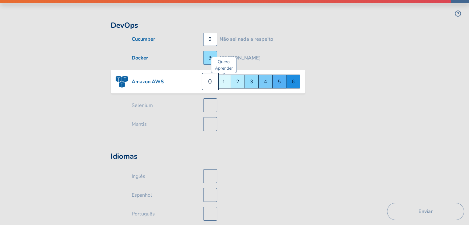
click at [224, 78] on div "Quero Aprender 1" at bounding box center [224, 82] width 14 height 14
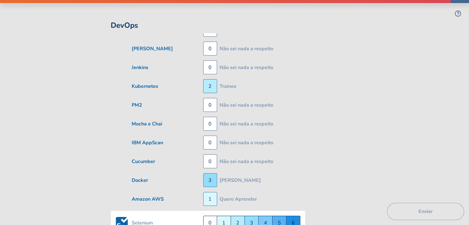
scroll to position [2289, 0]
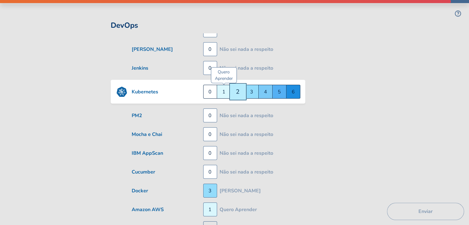
click at [222, 85] on div "Quero Aprender 1" at bounding box center [224, 92] width 14 height 14
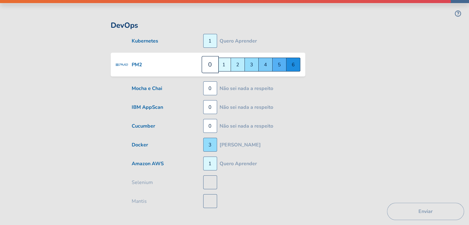
scroll to position [2361, 0]
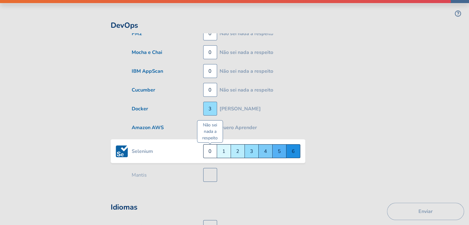
click at [213, 146] on div "Não sei nada a respeito 0" at bounding box center [210, 151] width 14 height 14
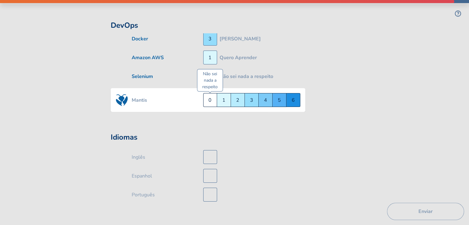
click at [207, 94] on div "Não sei nada a respeito 0" at bounding box center [210, 100] width 14 height 14
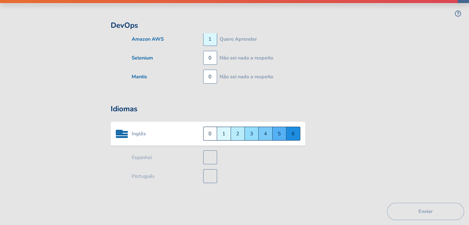
scroll to position [2451, 0]
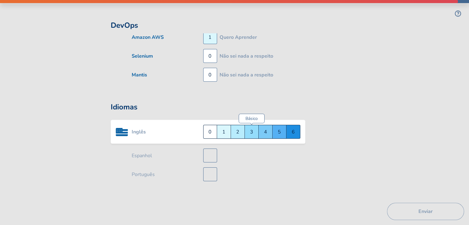
click at [246, 125] on div "Básico 3" at bounding box center [252, 132] width 14 height 14
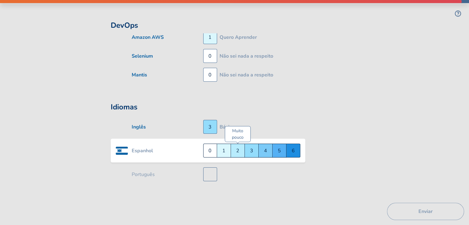
click at [234, 149] on div "Muito pouco 2" at bounding box center [238, 151] width 14 height 14
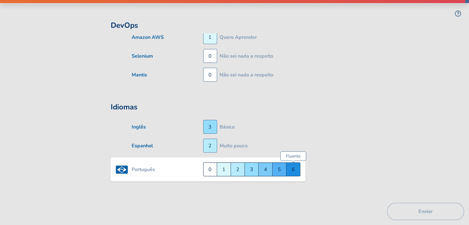
click at [292, 163] on div "Fluente 6" at bounding box center [293, 169] width 14 height 14
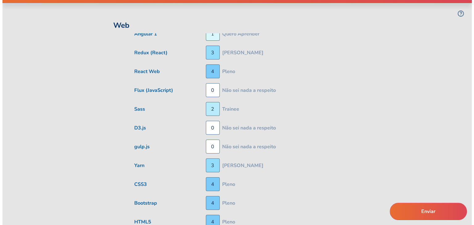
scroll to position [0, 0]
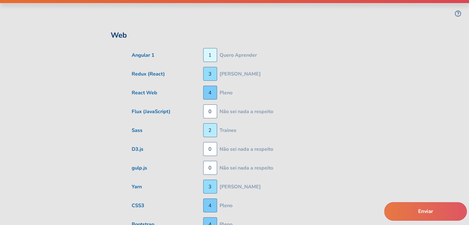
click at [430, 209] on button "Enviar" at bounding box center [425, 211] width 83 height 19
